Goal: Task Accomplishment & Management: Use online tool/utility

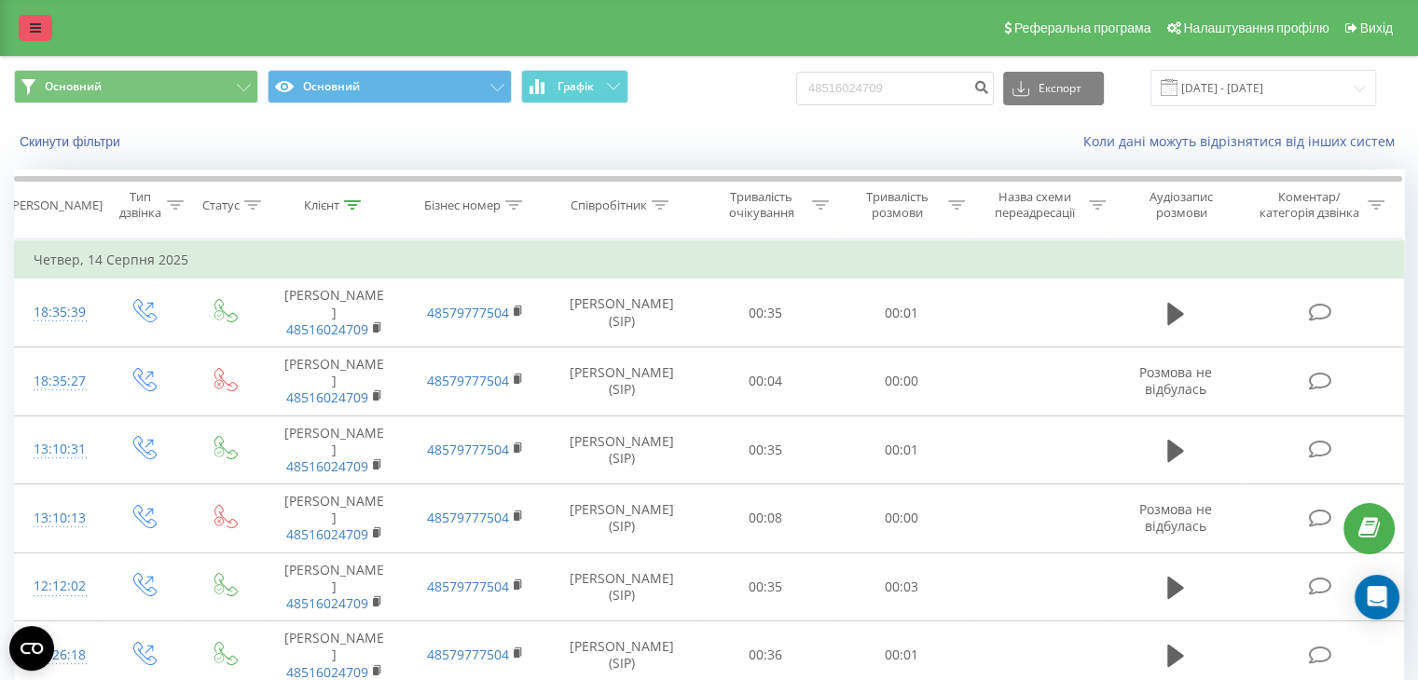
click at [41, 36] on link at bounding box center [36, 28] width 34 height 26
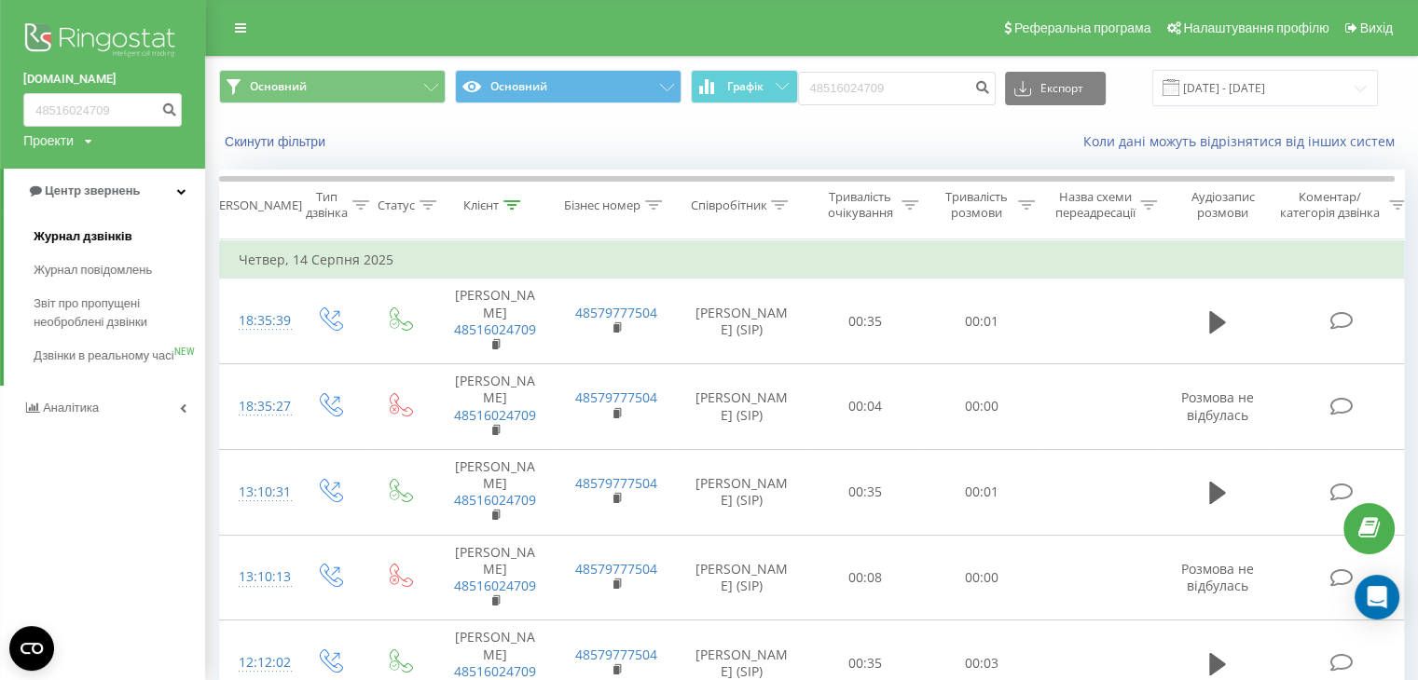
click at [98, 239] on span "Журнал дзвінків" at bounding box center [83, 236] width 99 height 19
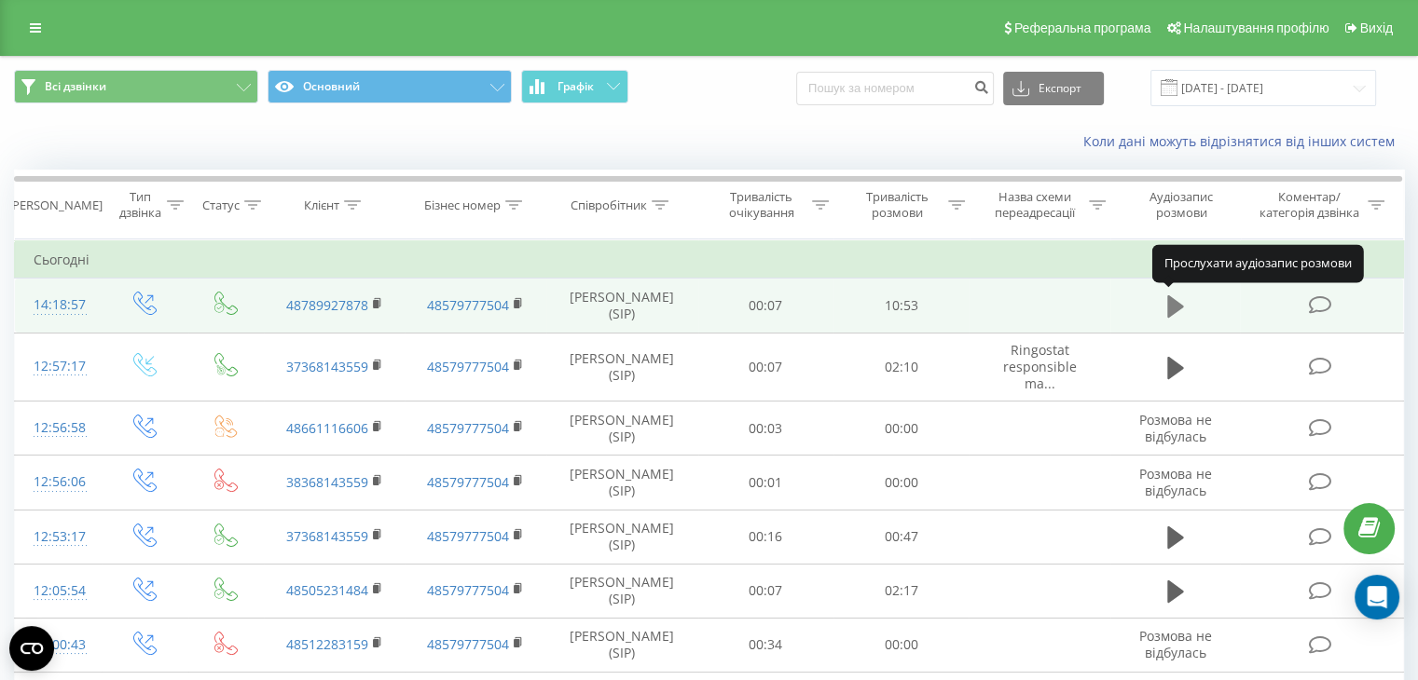
click at [1178, 304] on icon at bounding box center [1175, 306] width 17 height 22
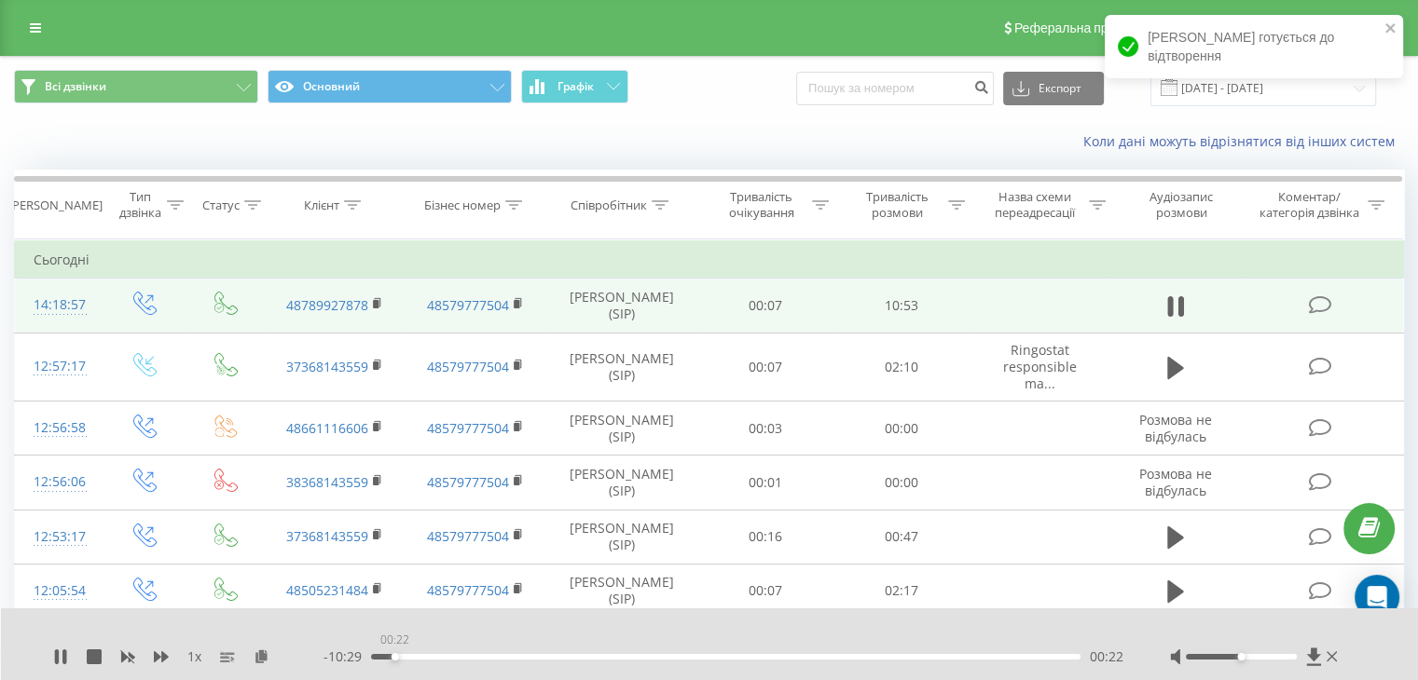
click at [394, 654] on div "00:22" at bounding box center [725, 657] width 709 height 6
click at [420, 654] on div "00:22" at bounding box center [725, 657] width 709 height 6
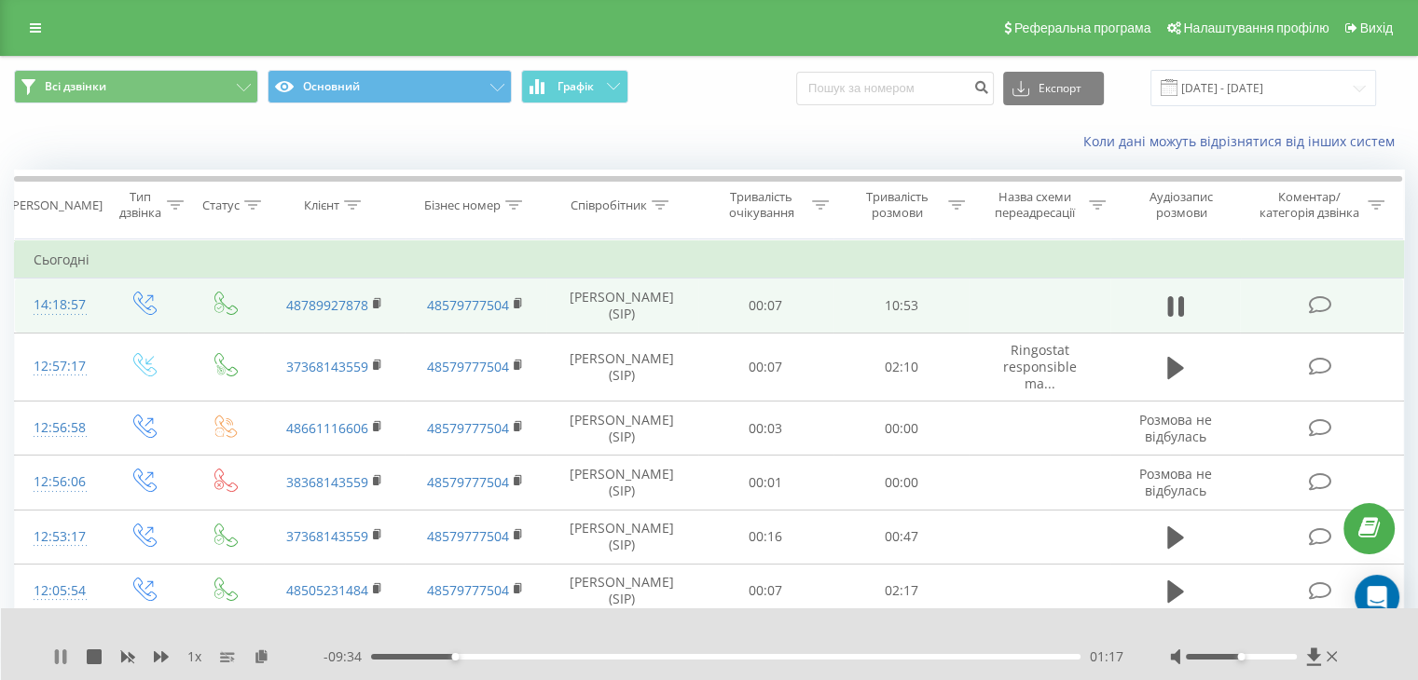
click at [56, 653] on icon at bounding box center [57, 657] width 4 height 15
click at [439, 659] on div "01:17" at bounding box center [725, 657] width 709 height 6
click at [60, 655] on icon at bounding box center [60, 657] width 11 height 15
click at [428, 656] on div "01:04" at bounding box center [725, 657] width 709 height 6
click at [60, 651] on icon at bounding box center [60, 657] width 15 height 15
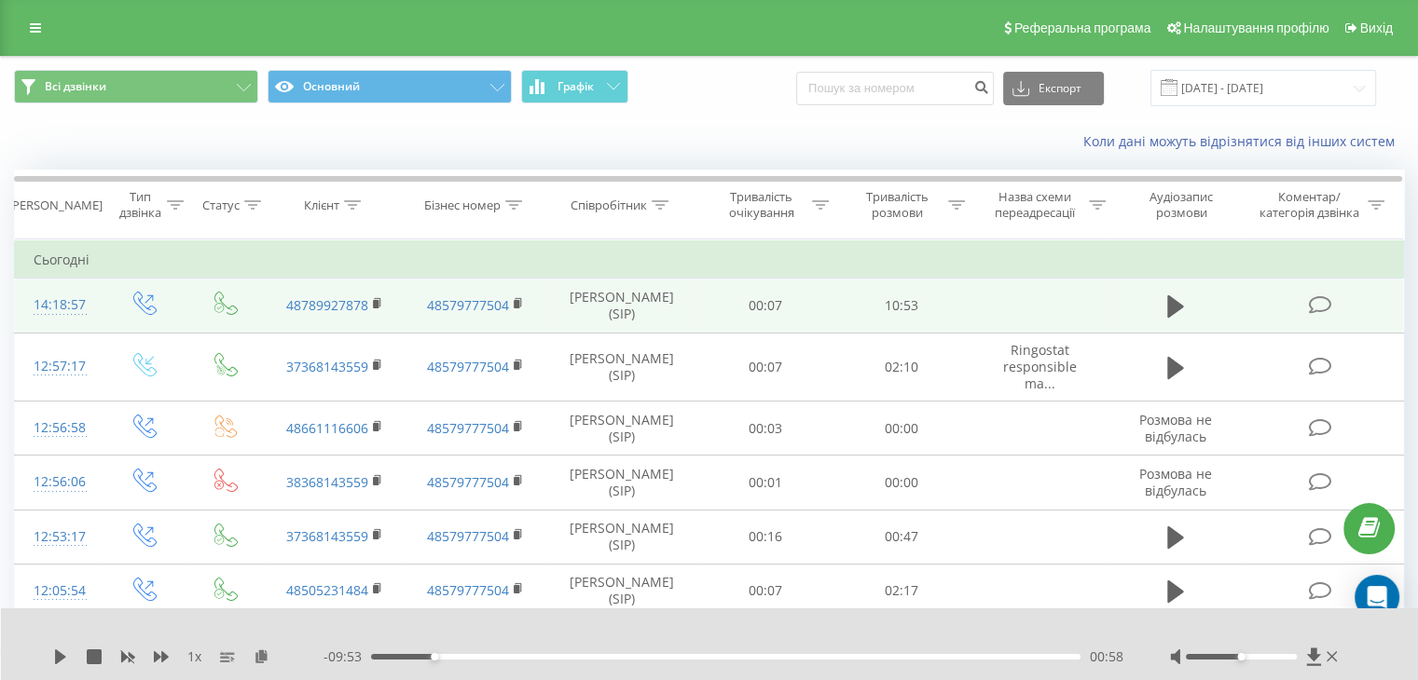
click at [41, 655] on div "1 x - 09:53 00:58 00:58" at bounding box center [710, 645] width 1418 height 72
click at [55, 660] on icon at bounding box center [60, 657] width 11 height 15
click at [56, 656] on icon at bounding box center [57, 657] width 4 height 15
click at [56, 656] on icon at bounding box center [60, 657] width 11 height 15
click at [56, 656] on icon at bounding box center [57, 657] width 4 height 15
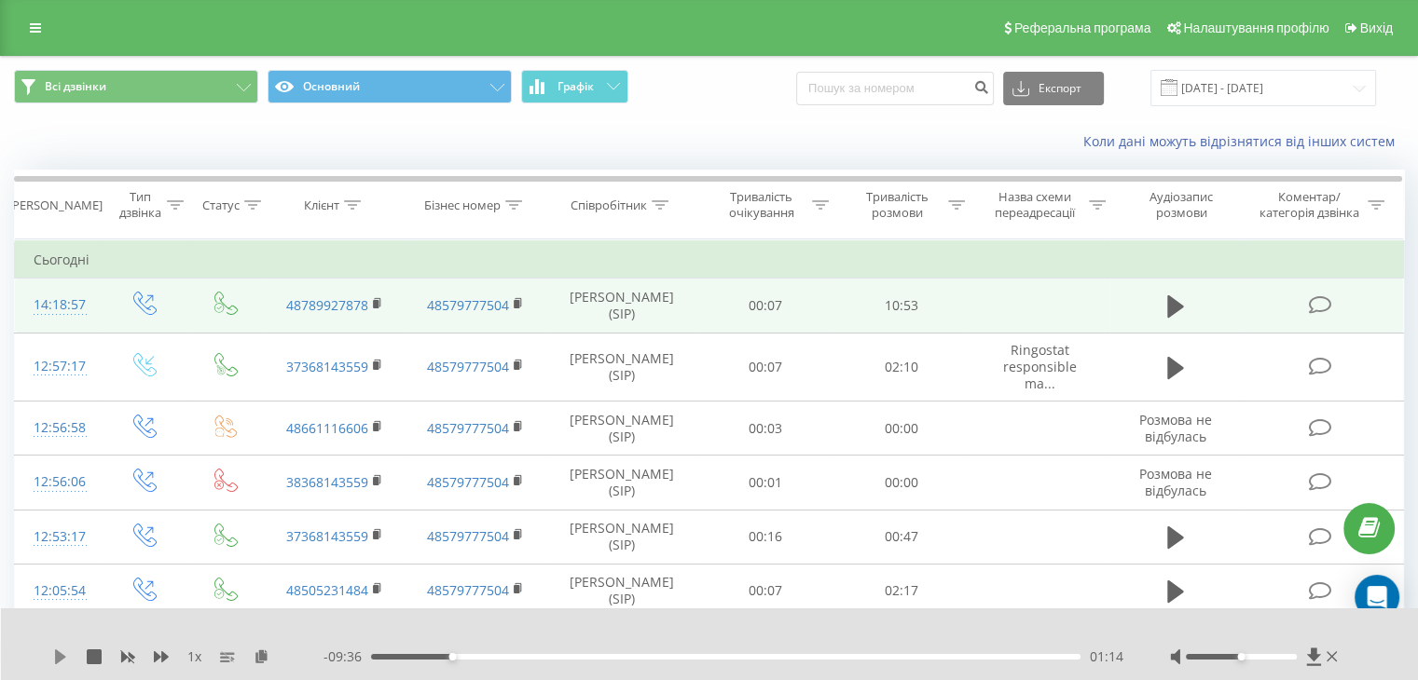
click at [66, 657] on icon at bounding box center [60, 657] width 15 height 15
click at [67, 650] on icon at bounding box center [60, 657] width 15 height 15
